Goal: Task Accomplishment & Management: Use online tool/utility

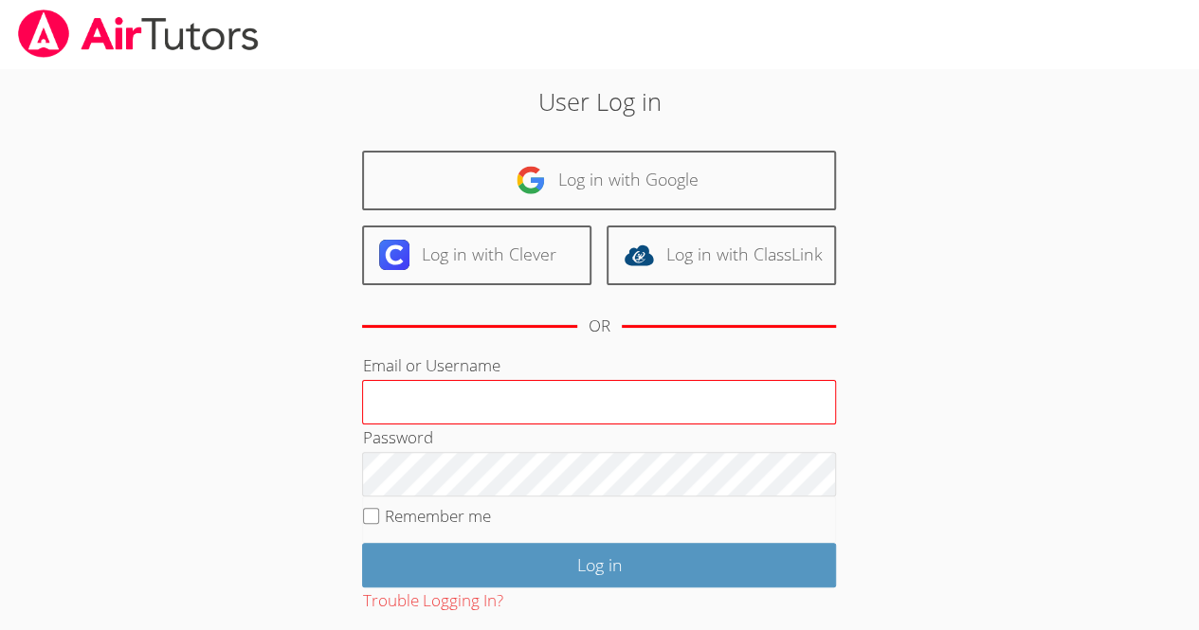
click at [389, 387] on input "Email or Username" at bounding box center [599, 403] width 474 height 46
click at [594, 420] on input "jeanr4732504540000" at bounding box center [599, 403] width 474 height 46
type input "j"
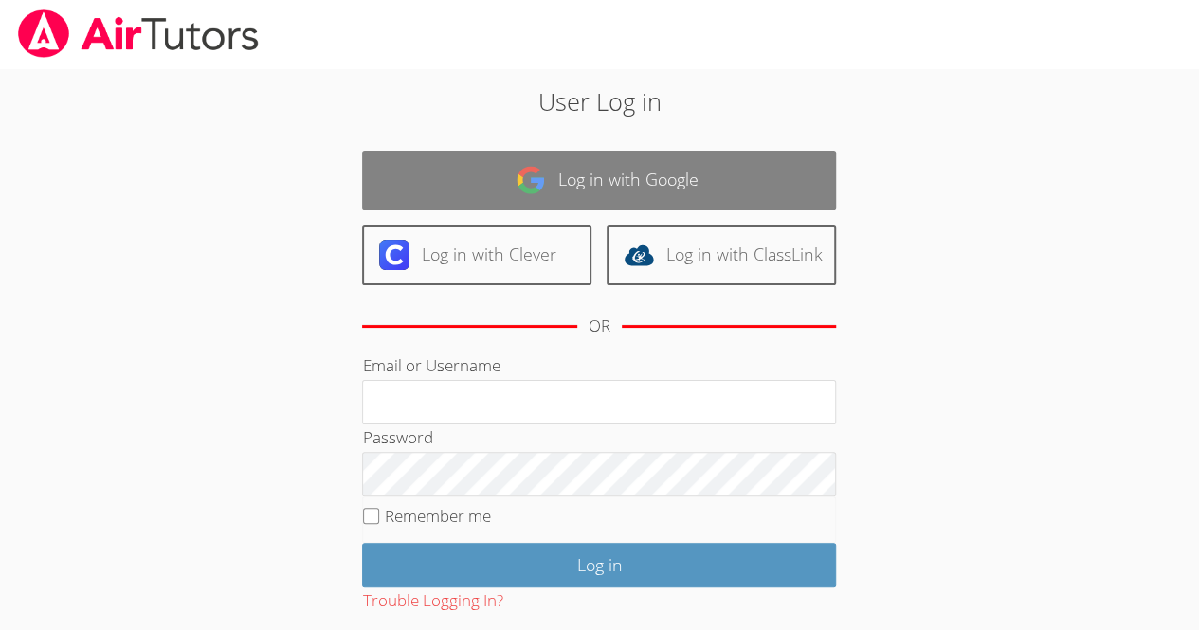
click at [701, 177] on link "Log in with Google" at bounding box center [599, 181] width 474 height 60
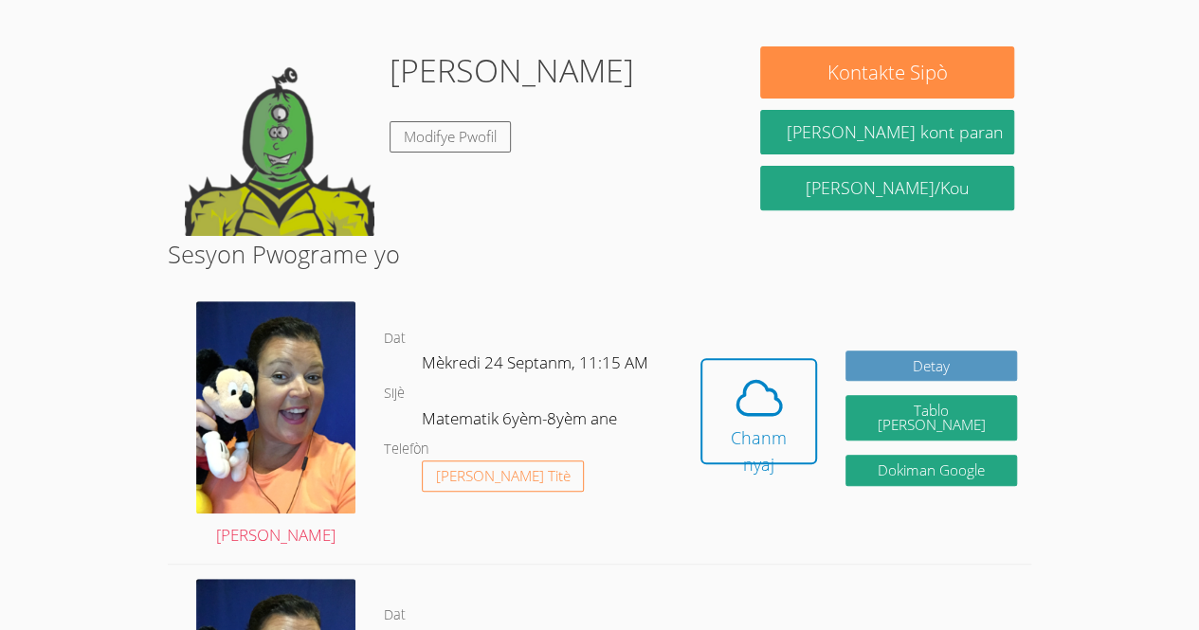
scroll to position [260, 0]
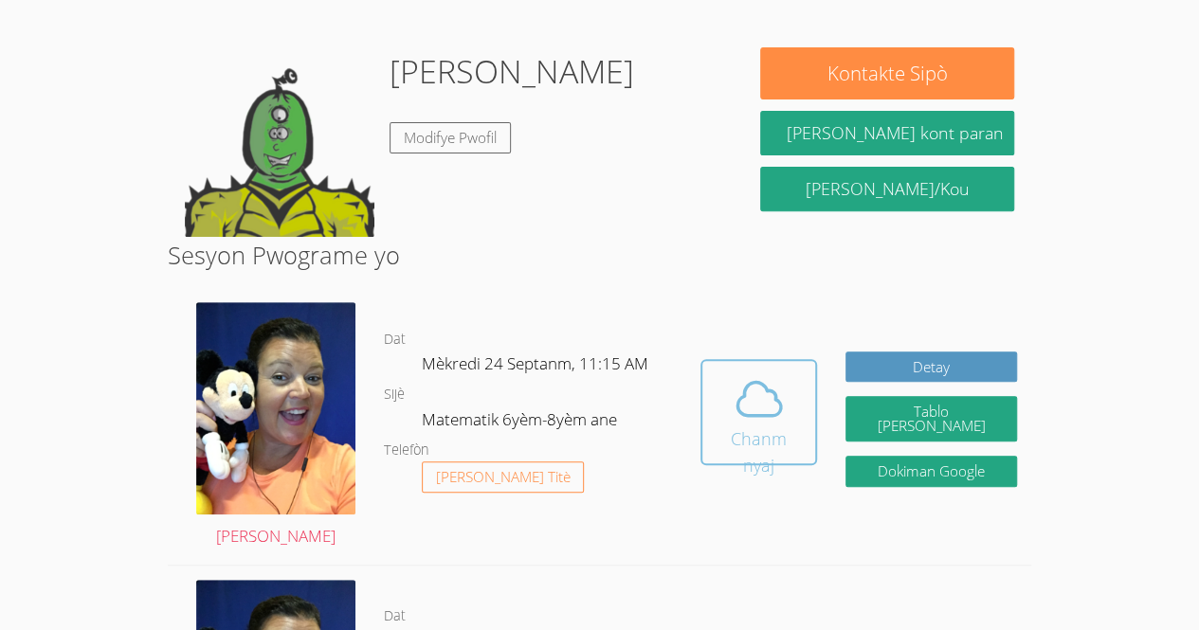
click at [739, 413] on span at bounding box center [759, 399] width 91 height 53
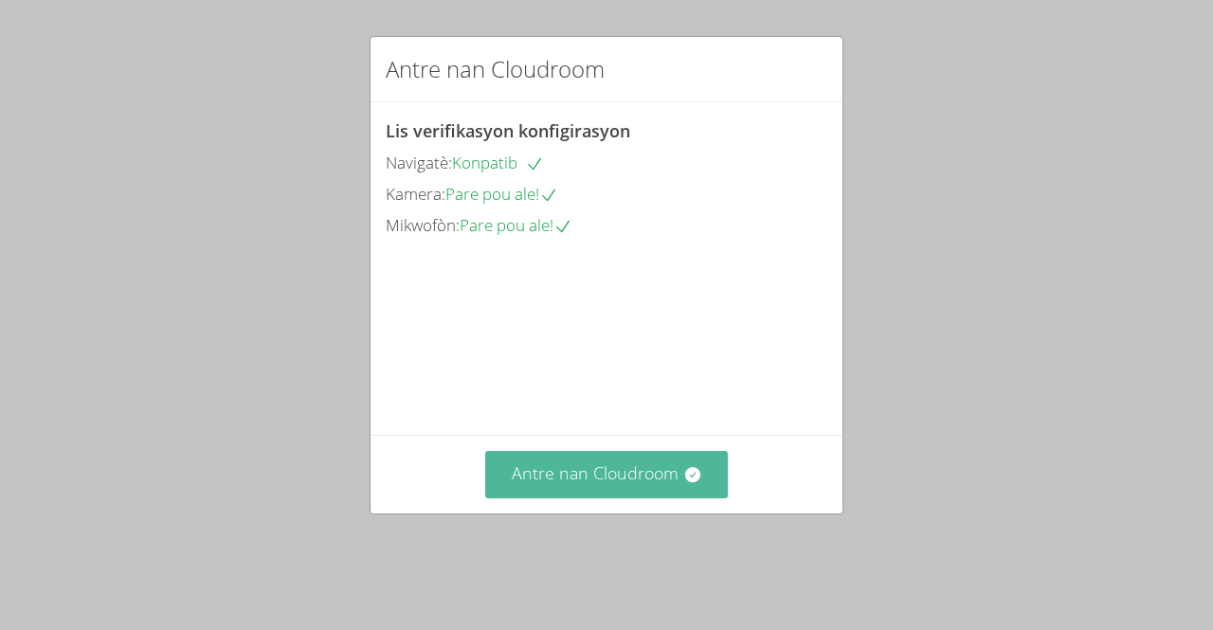
click at [688, 483] on icon at bounding box center [691, 474] width 15 height 15
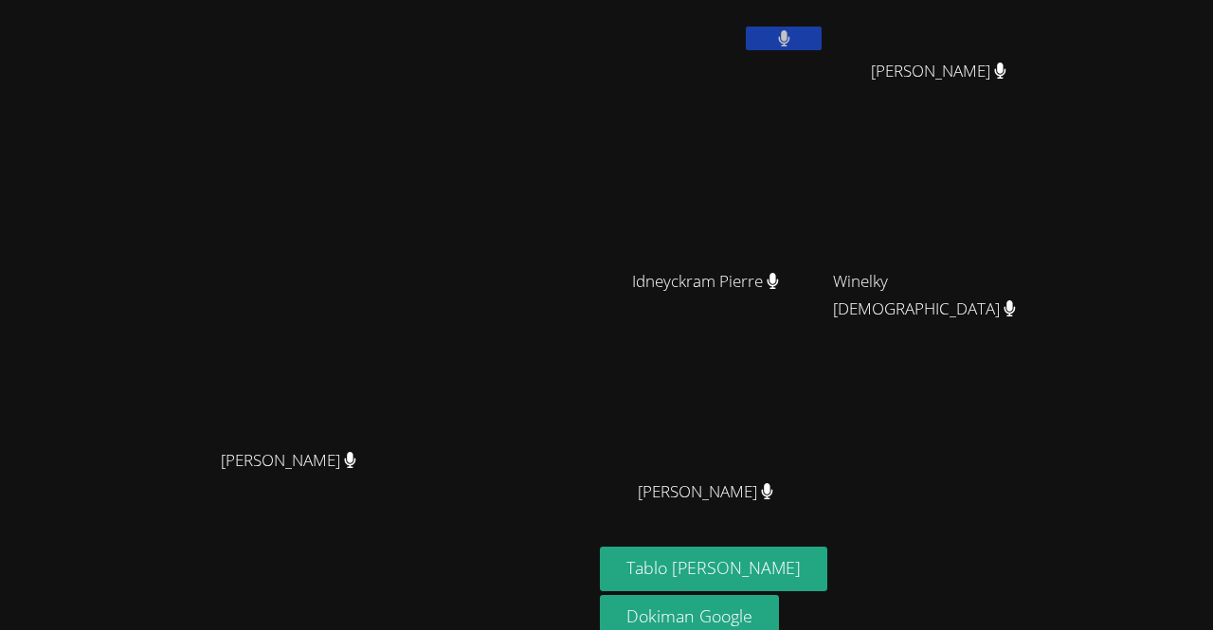
scroll to position [166, 0]
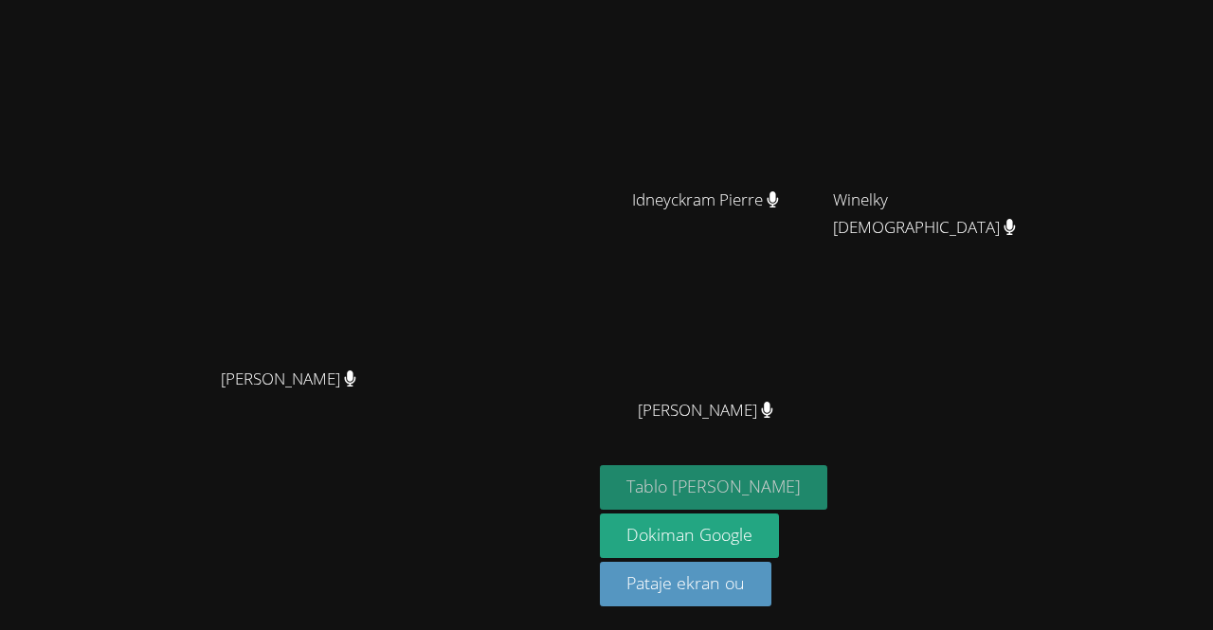
click at [773, 497] on font "Tablo blan" at bounding box center [714, 486] width 174 height 23
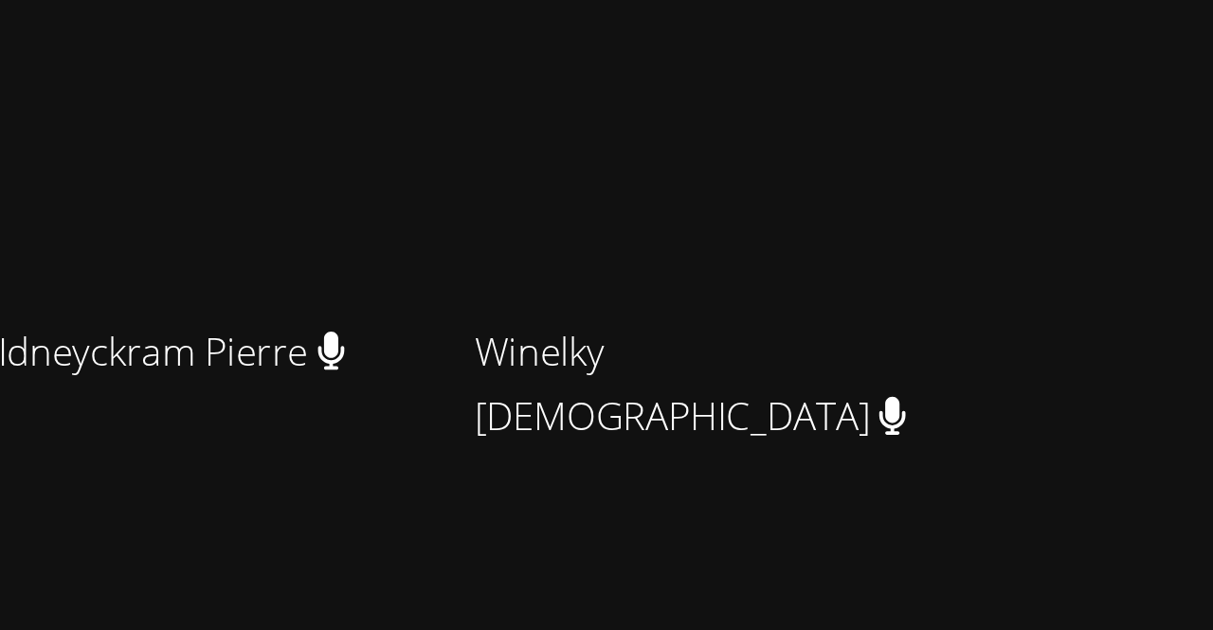
scroll to position [0, 0]
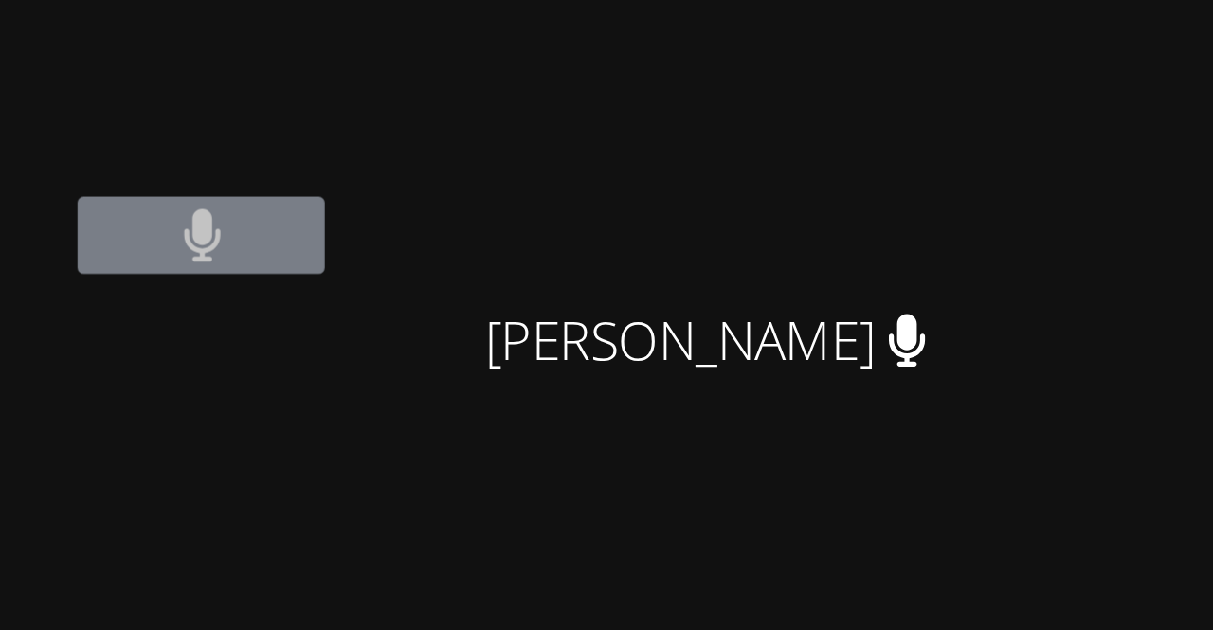
click at [1059, 211] on div "Rivaldo Jean Delfio Gonzalez Garcia Delfio Gonzalez Garcia Idneyckram Pierre Id…" at bounding box center [829, 320] width 459 height 624
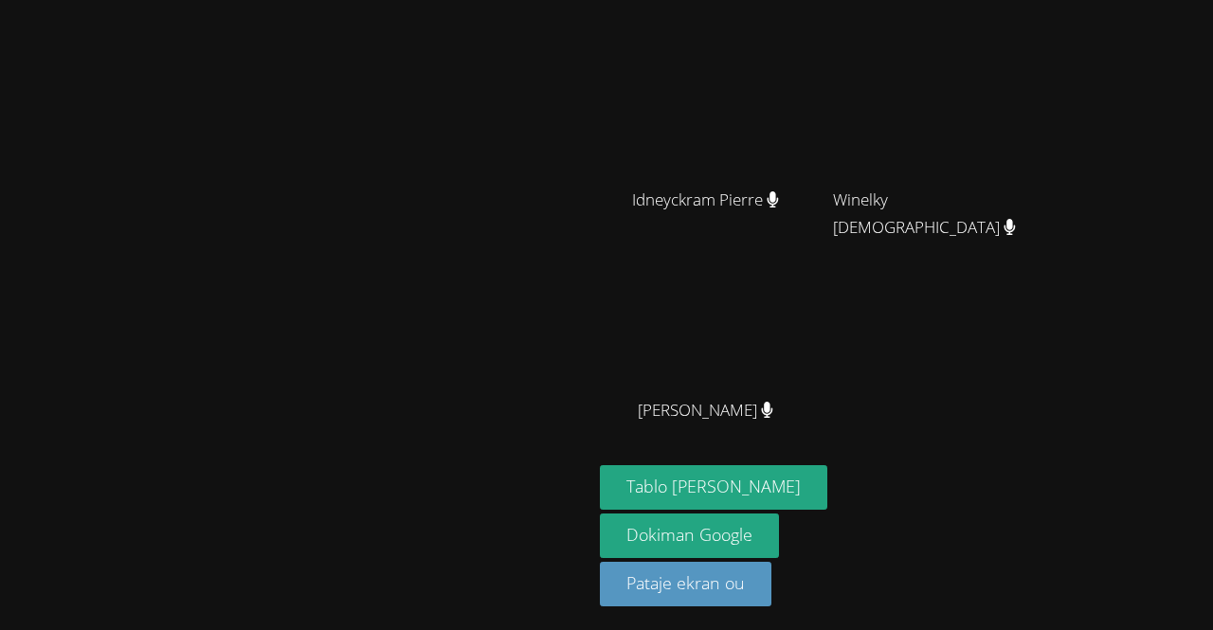
scroll to position [165, 0]
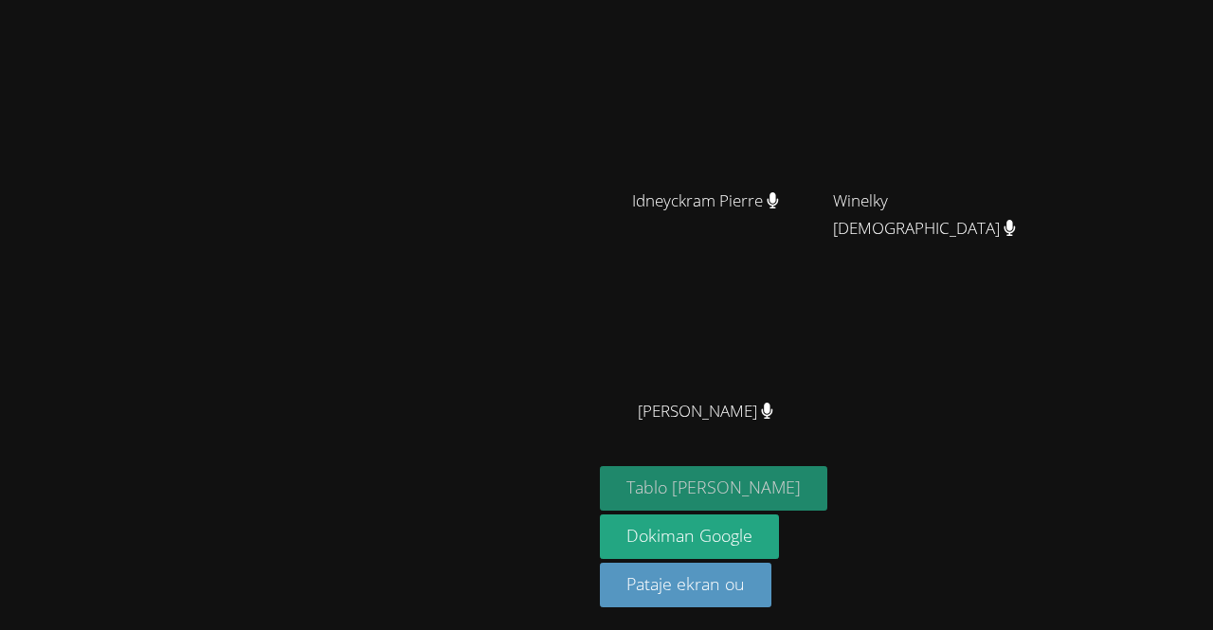
click at [801, 479] on font "Tablo blan" at bounding box center [714, 487] width 174 height 23
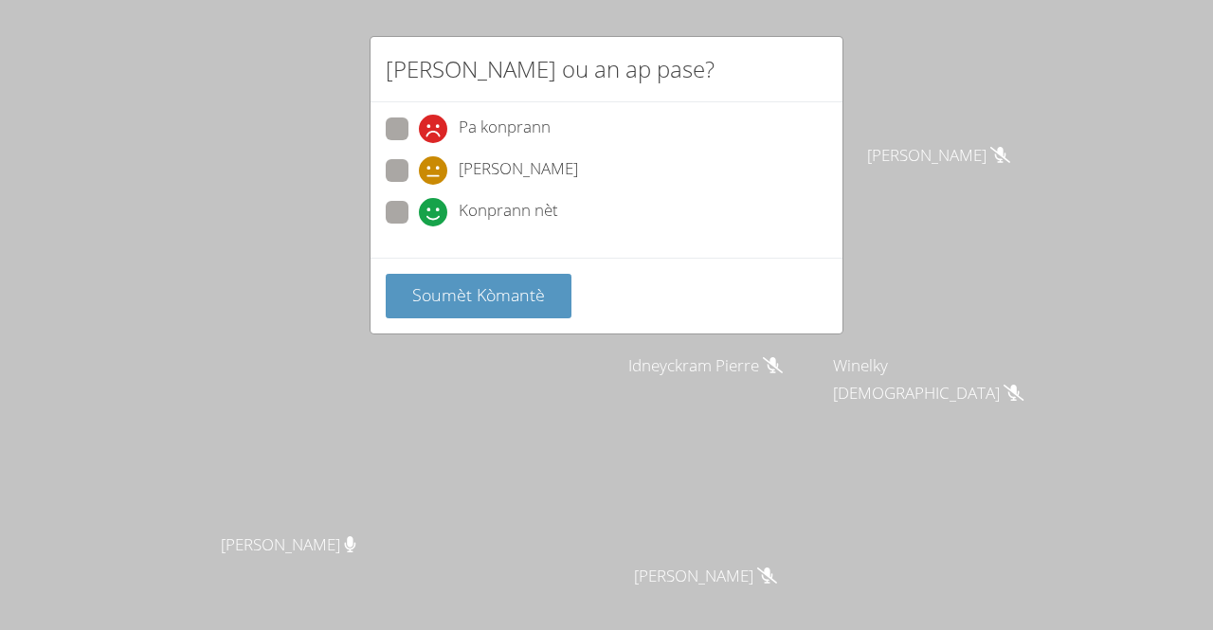
click at [419, 185] on span at bounding box center [419, 185] width 0 height 0
click at [419, 159] on input "Yon jan konprann" at bounding box center [427, 167] width 16 height 16
radio input "true"
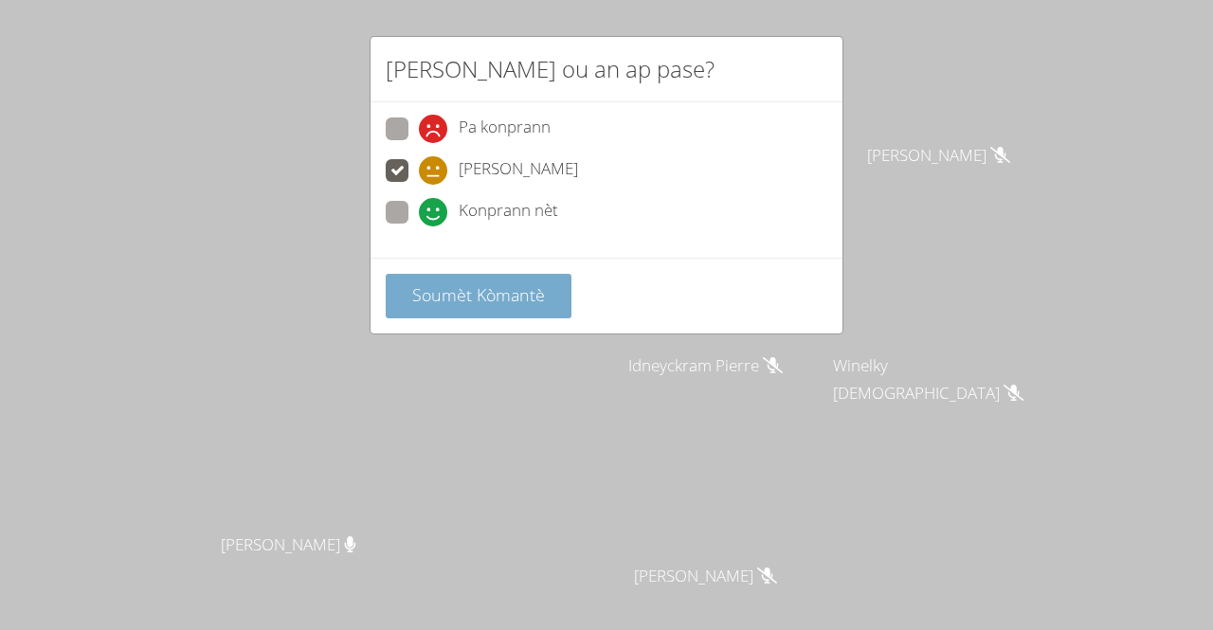
click at [450, 283] on font "Soumèt Kòmantè" at bounding box center [478, 294] width 133 height 23
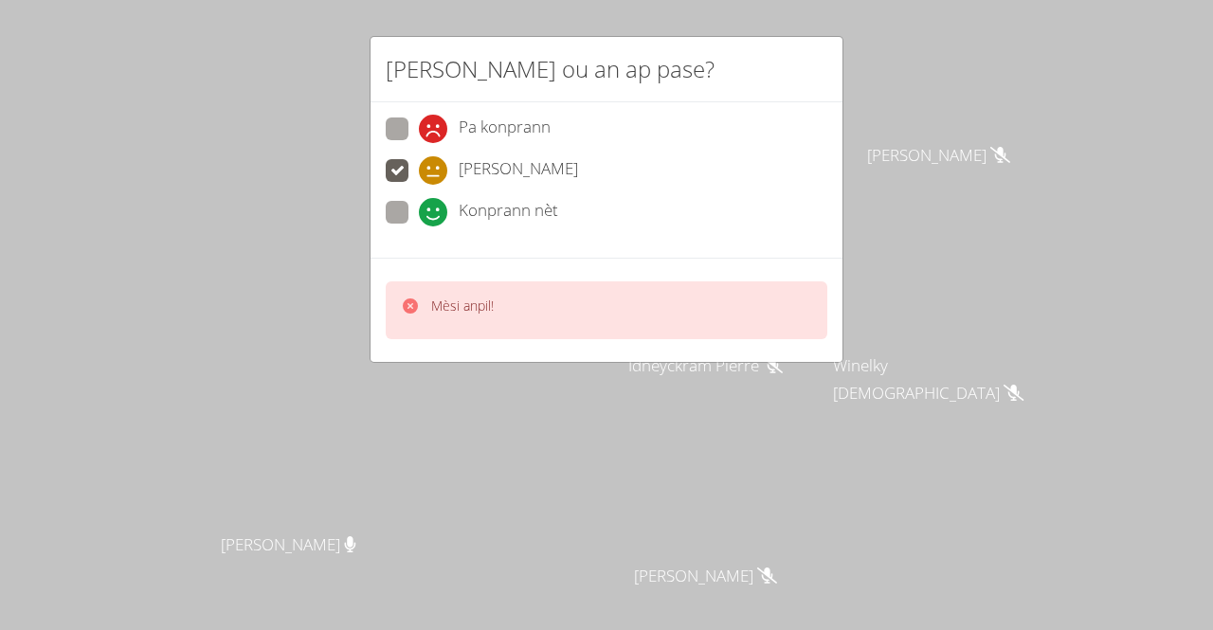
click at [419, 143] on span at bounding box center [419, 143] width 0 height 0
click at [419, 134] on input "Pa konprann" at bounding box center [427, 126] width 16 height 16
radio input "true"
click at [451, 317] on div "Mèsi anpil!" at bounding box center [462, 310] width 63 height 27
click at [421, 237] on div "Pa konprann Yon jan konprann Konprann nèt" at bounding box center [607, 179] width 472 height 155
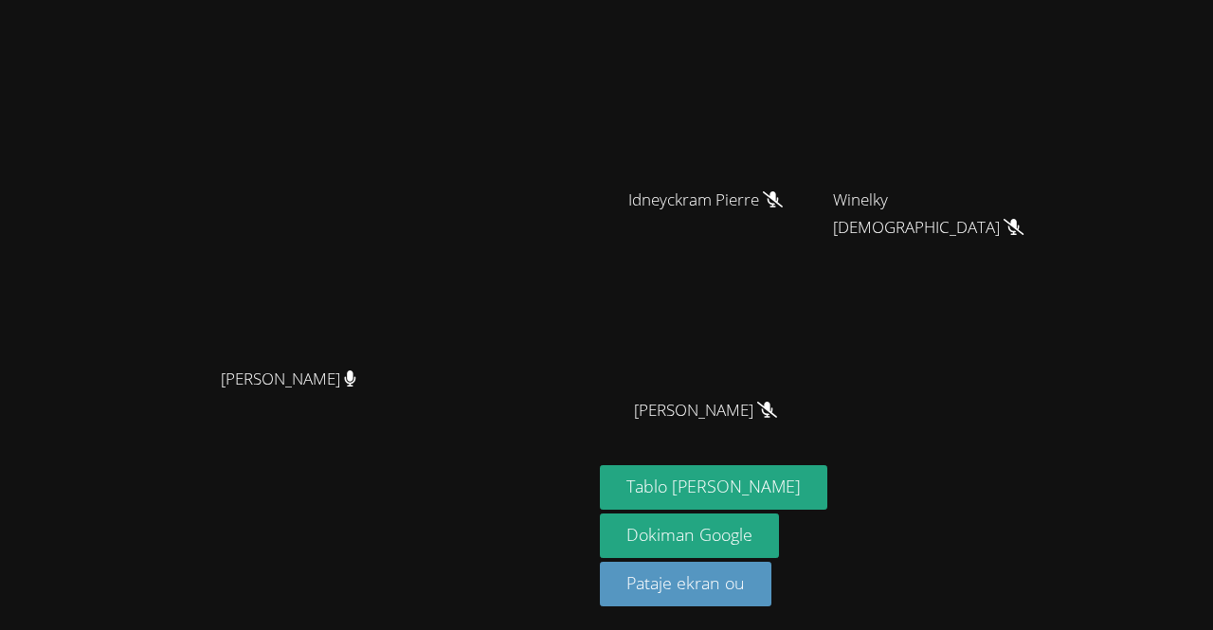
click at [386, 199] on video at bounding box center [297, 195] width 284 height 325
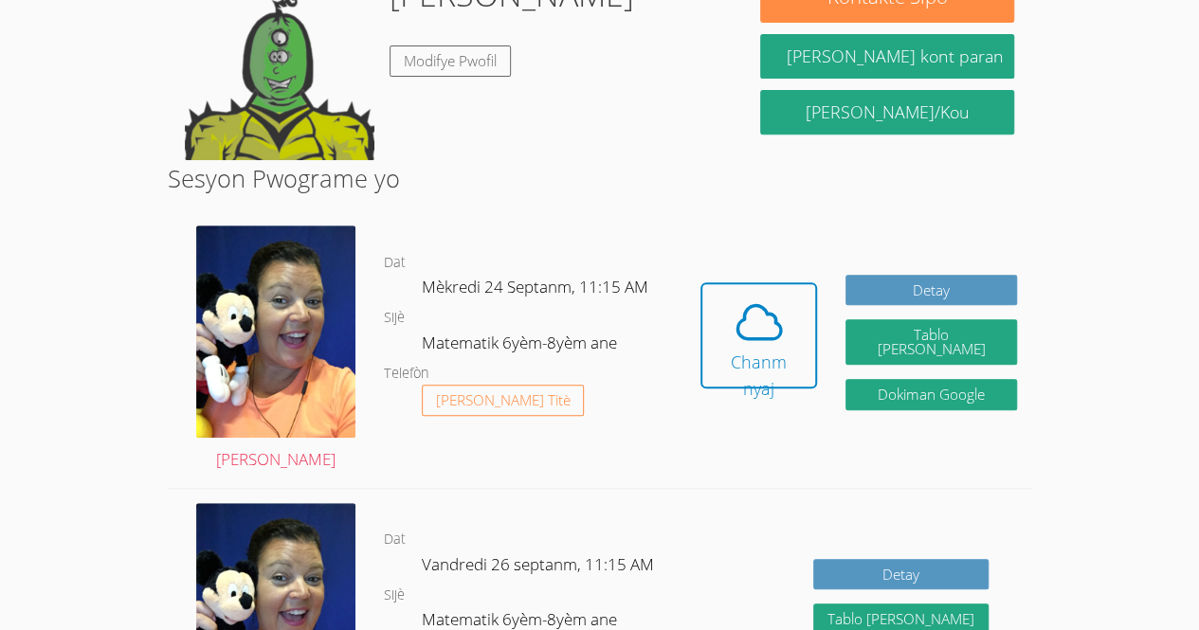
scroll to position [383, 0]
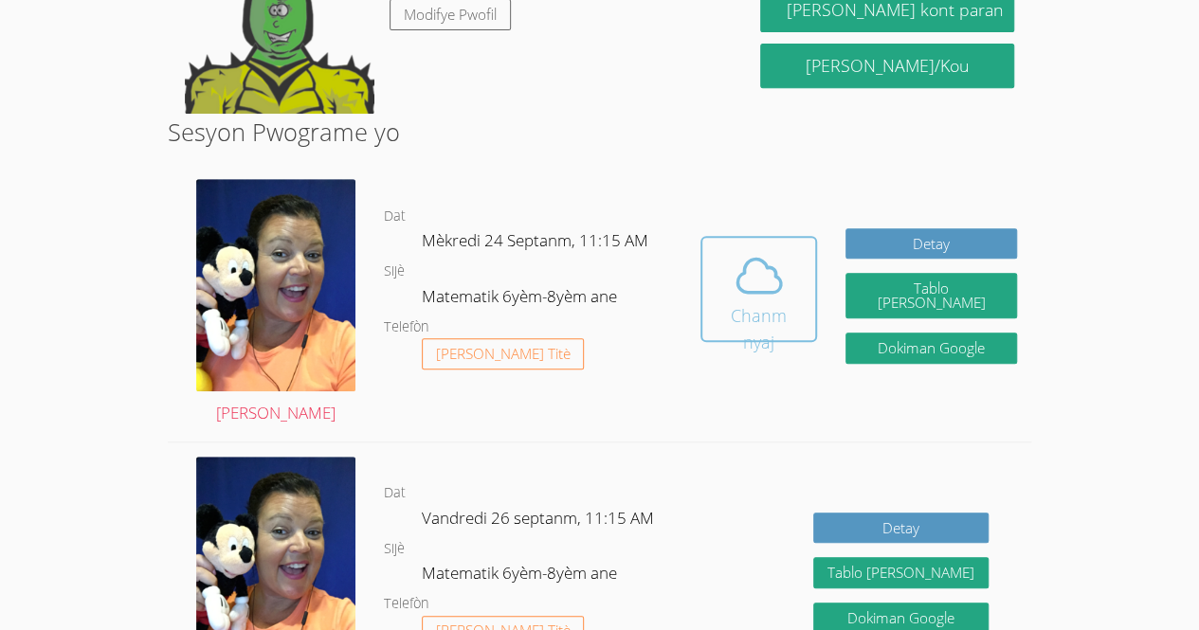
click at [722, 261] on span at bounding box center [759, 275] width 91 height 53
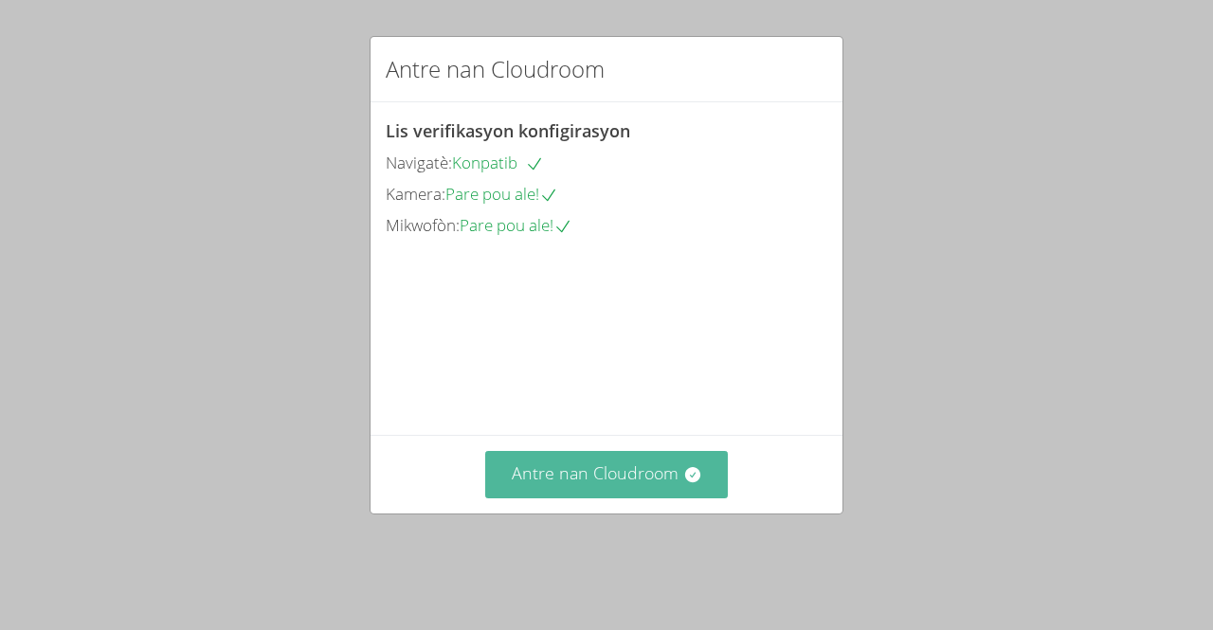
click at [614, 484] on font "Antre nan Cloudroom" at bounding box center [595, 473] width 167 height 23
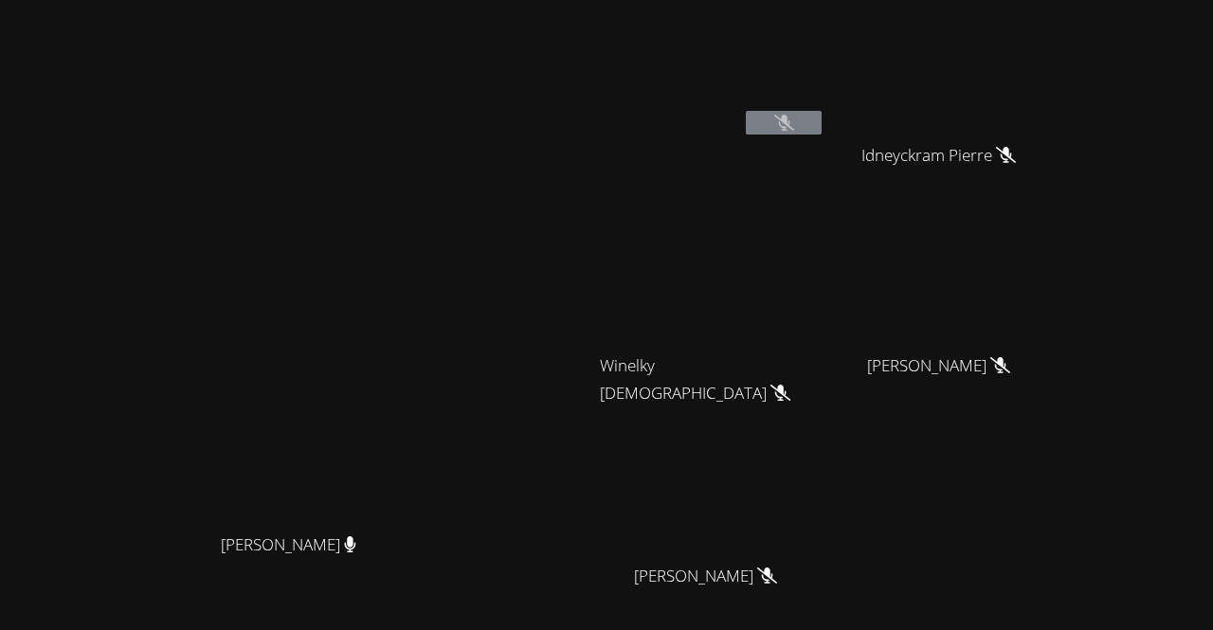
click at [1059, 446] on div "[PERSON_NAME] [PERSON_NAME] [PERSON_NAME] [PERSON_NAME] Winelky [PERSON_NAME] […" at bounding box center [829, 320] width 459 height 624
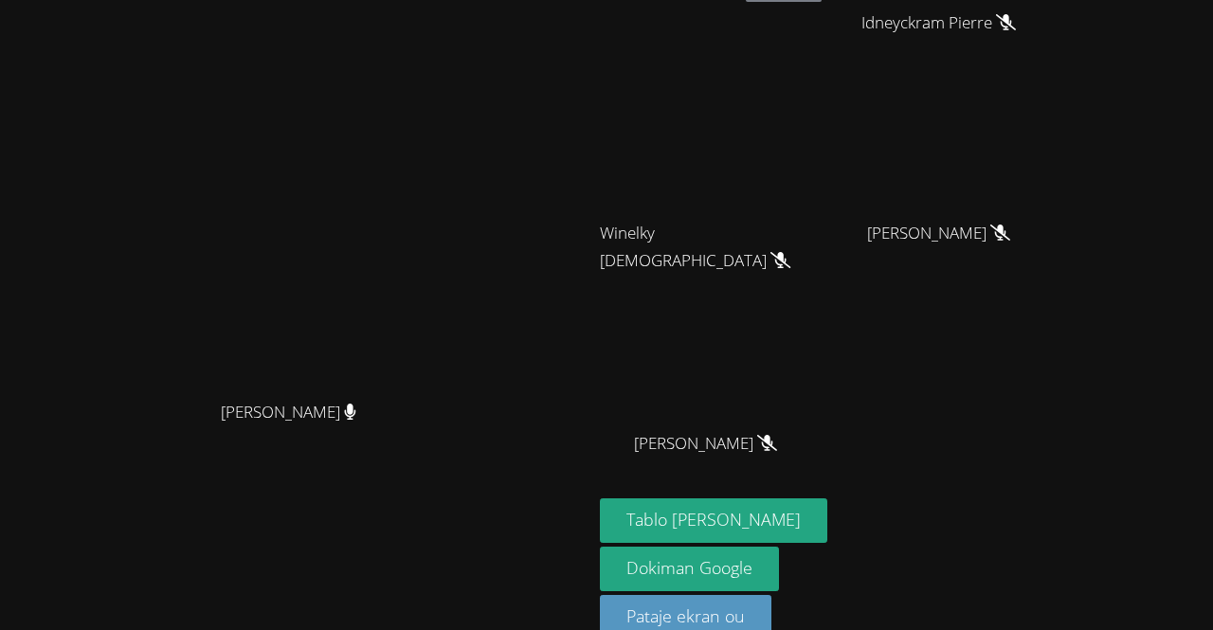
scroll to position [166, 0]
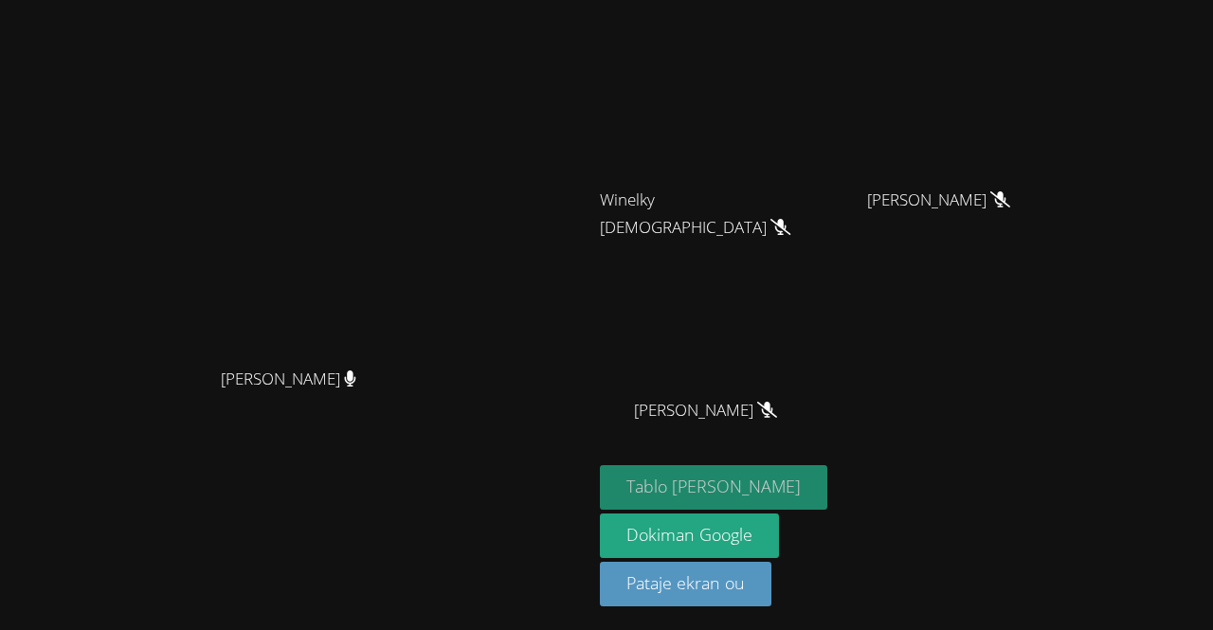
click at [794, 485] on font "Tablo [PERSON_NAME]" at bounding box center [714, 486] width 174 height 23
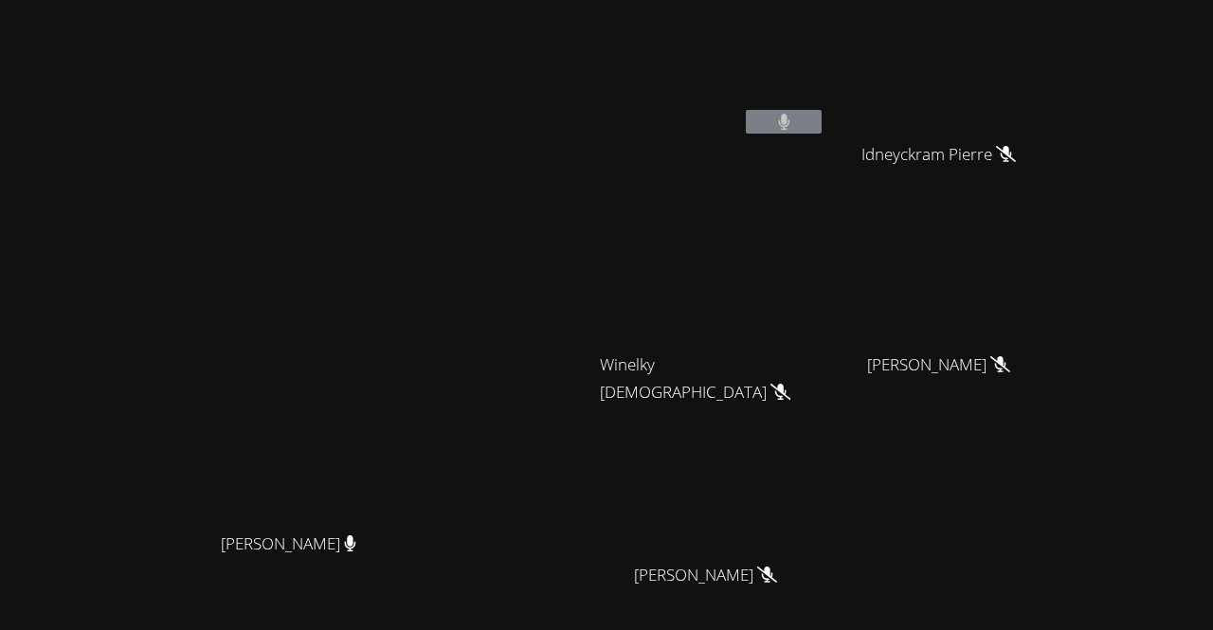
scroll to position [0, 0]
